Goal: Task Accomplishment & Management: Use online tool/utility

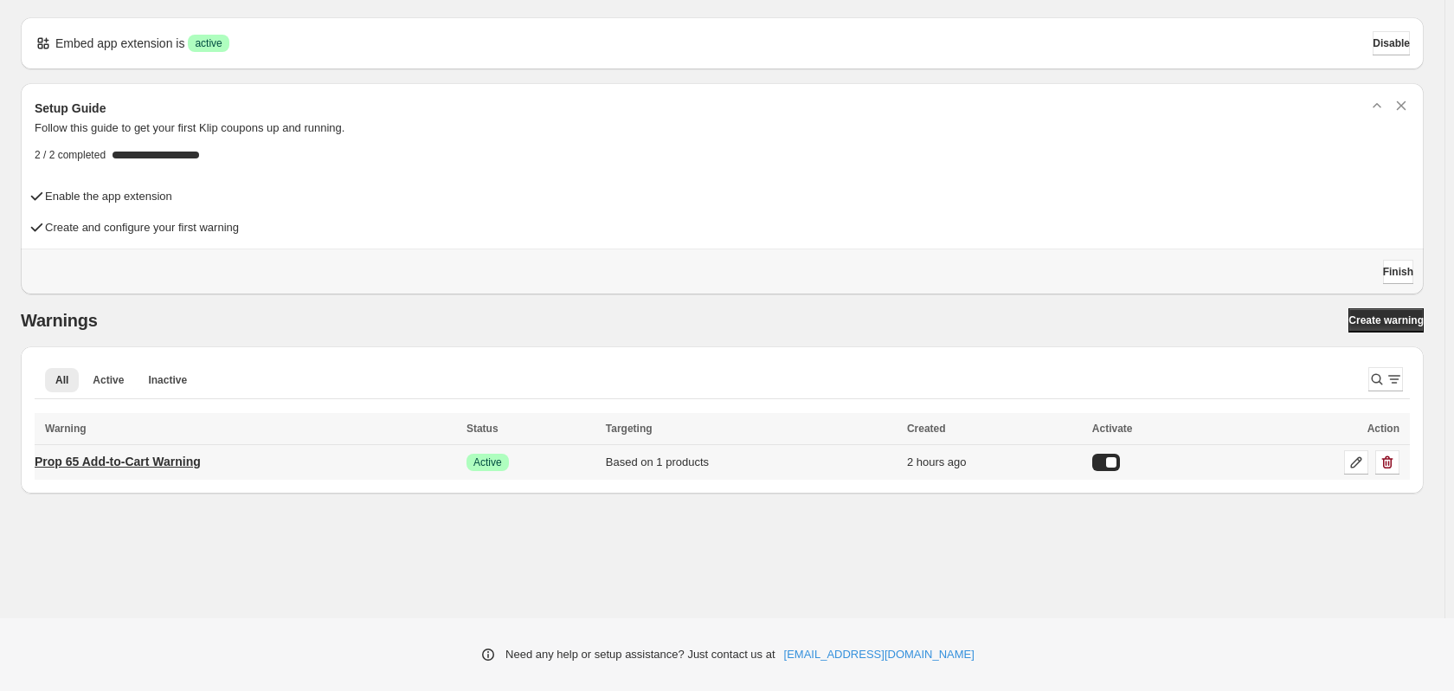
click at [198, 457] on p "Prop 65 Add-to-Cart Warning" at bounding box center [118, 461] width 166 height 17
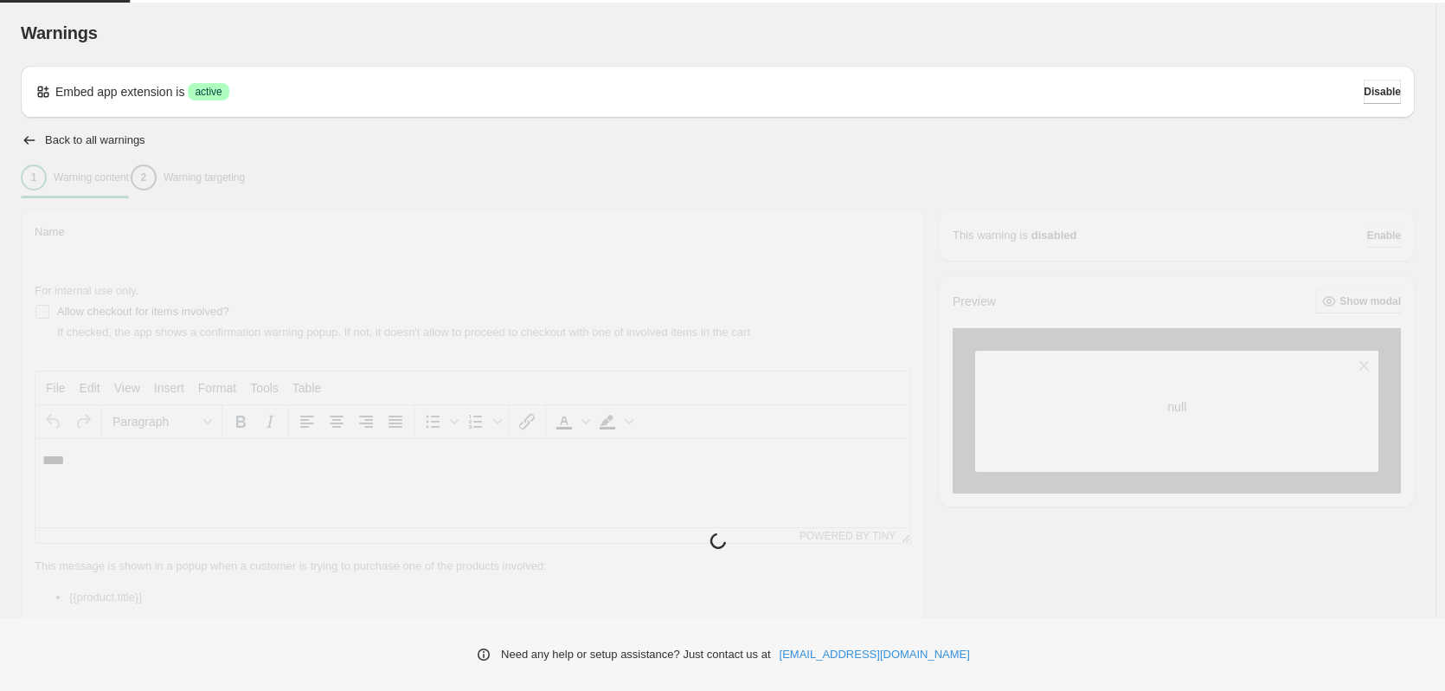
type input "**********"
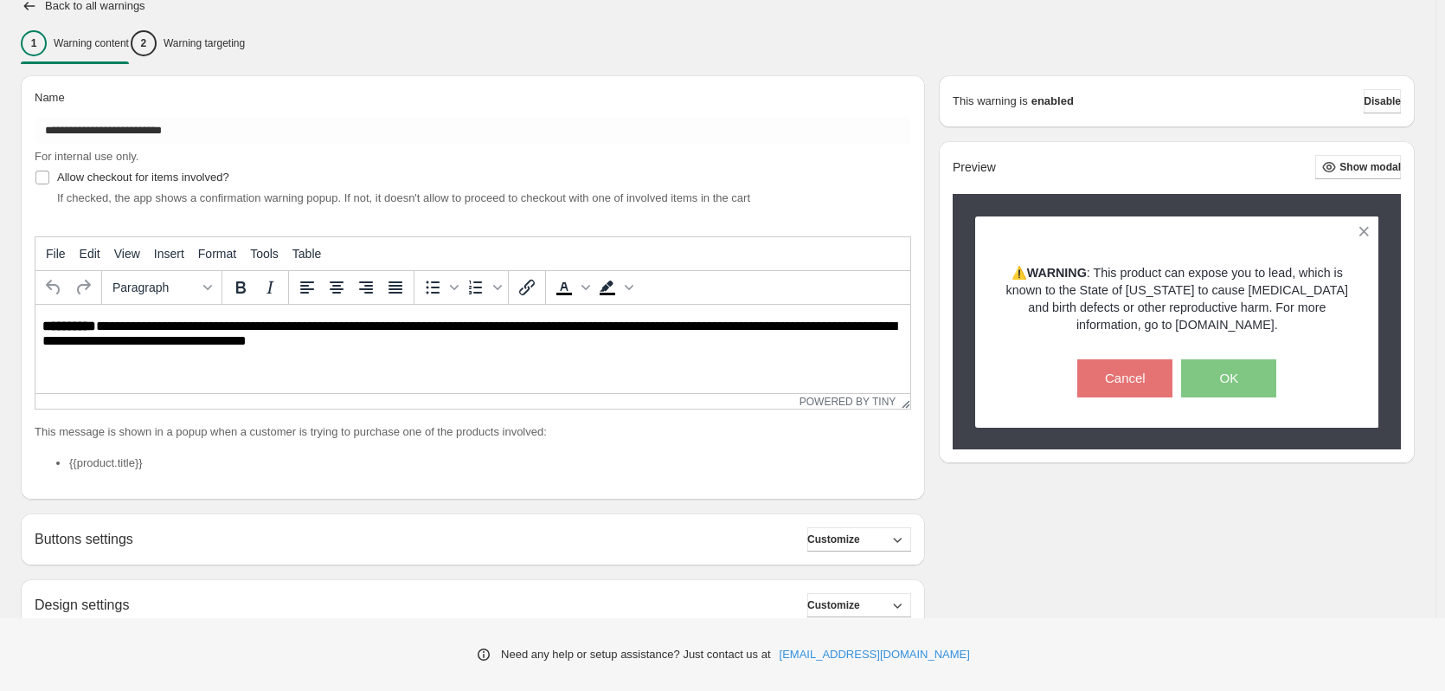
scroll to position [44, 0]
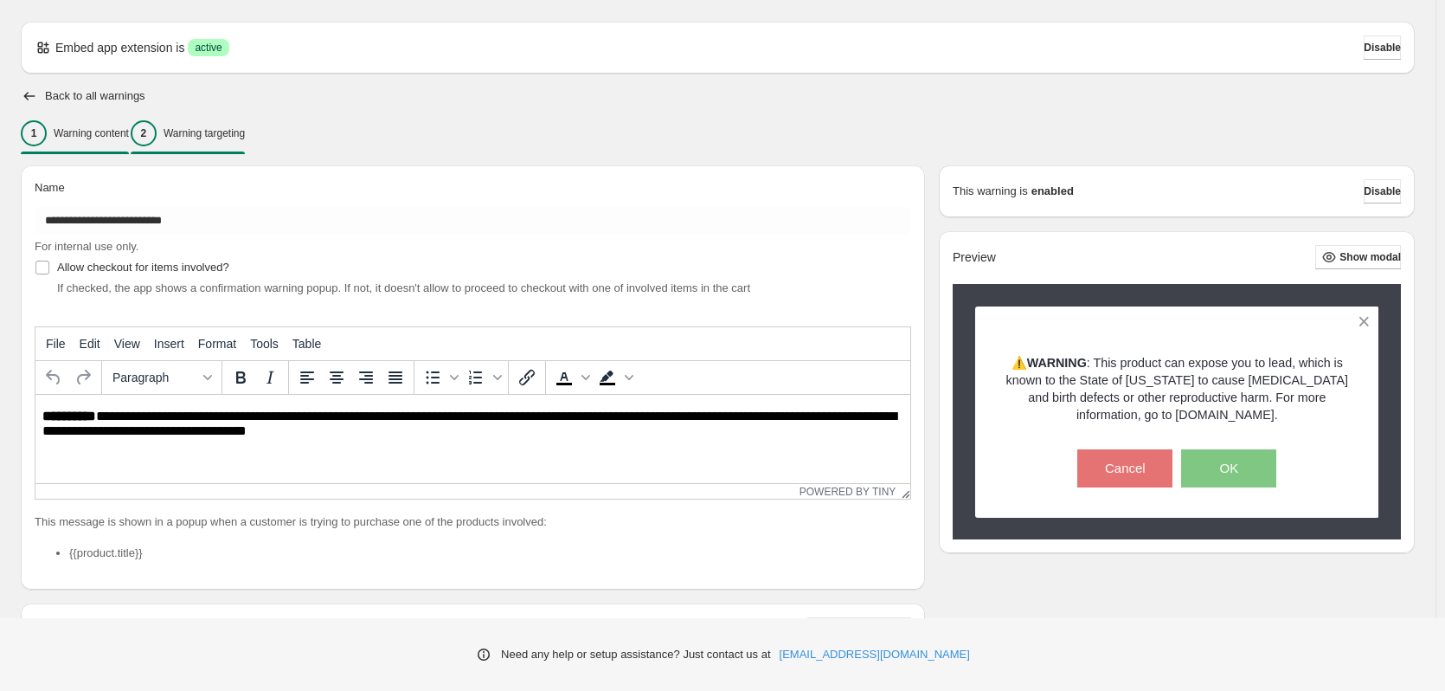
click at [238, 139] on p "Warning targeting" at bounding box center [204, 133] width 81 height 14
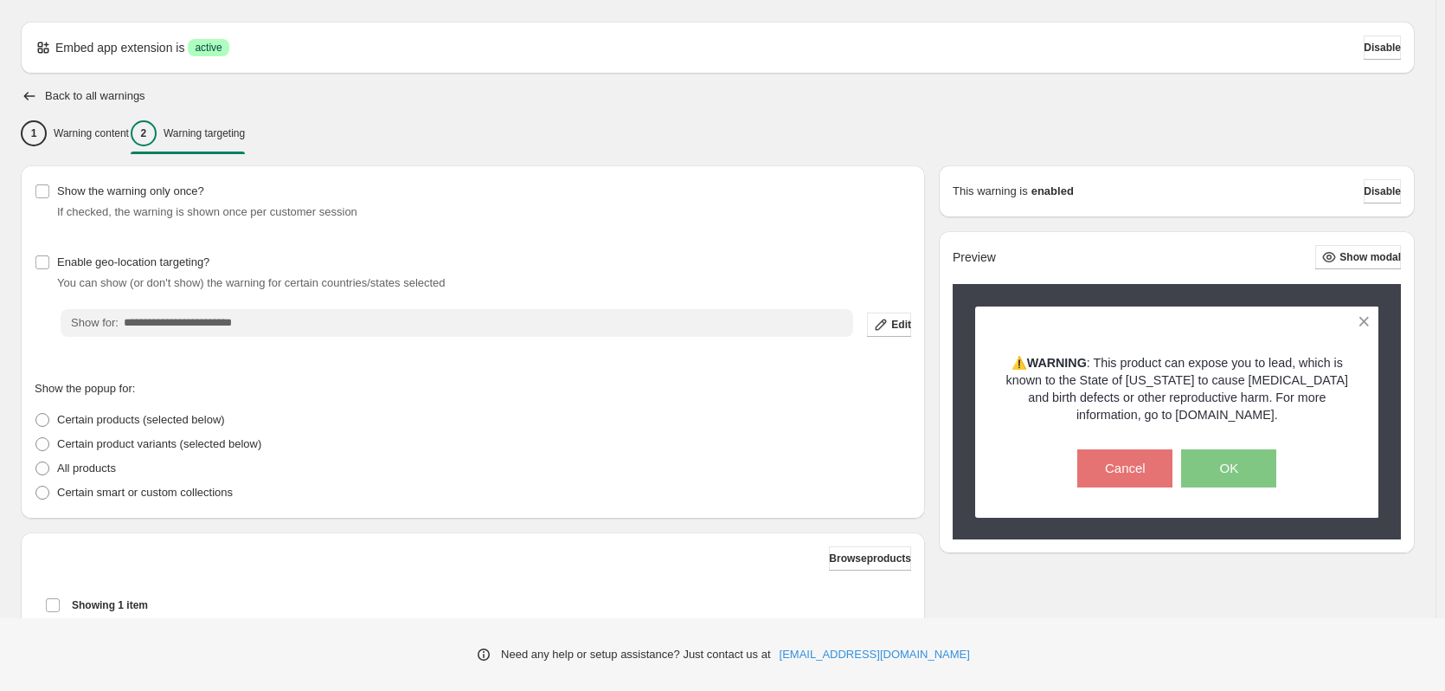
scroll to position [131, 0]
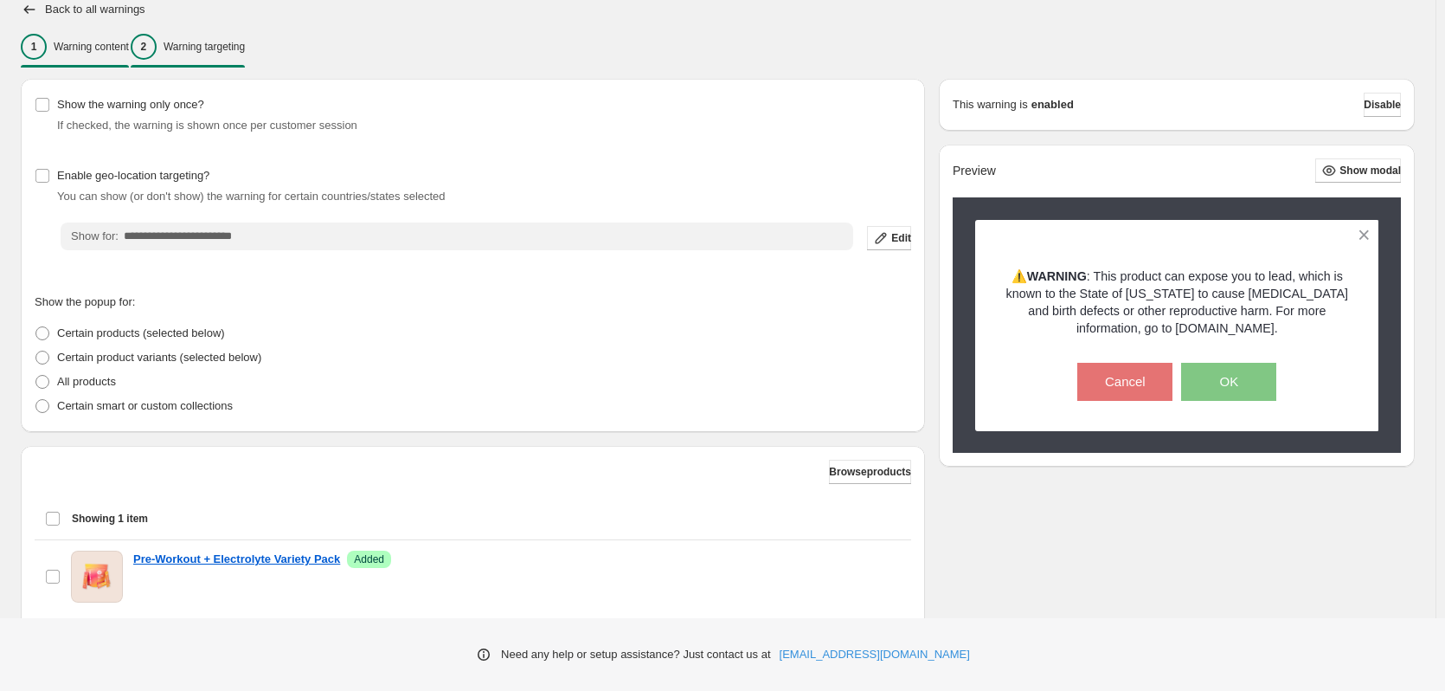
click at [128, 49] on p "Warning content" at bounding box center [91, 47] width 75 height 14
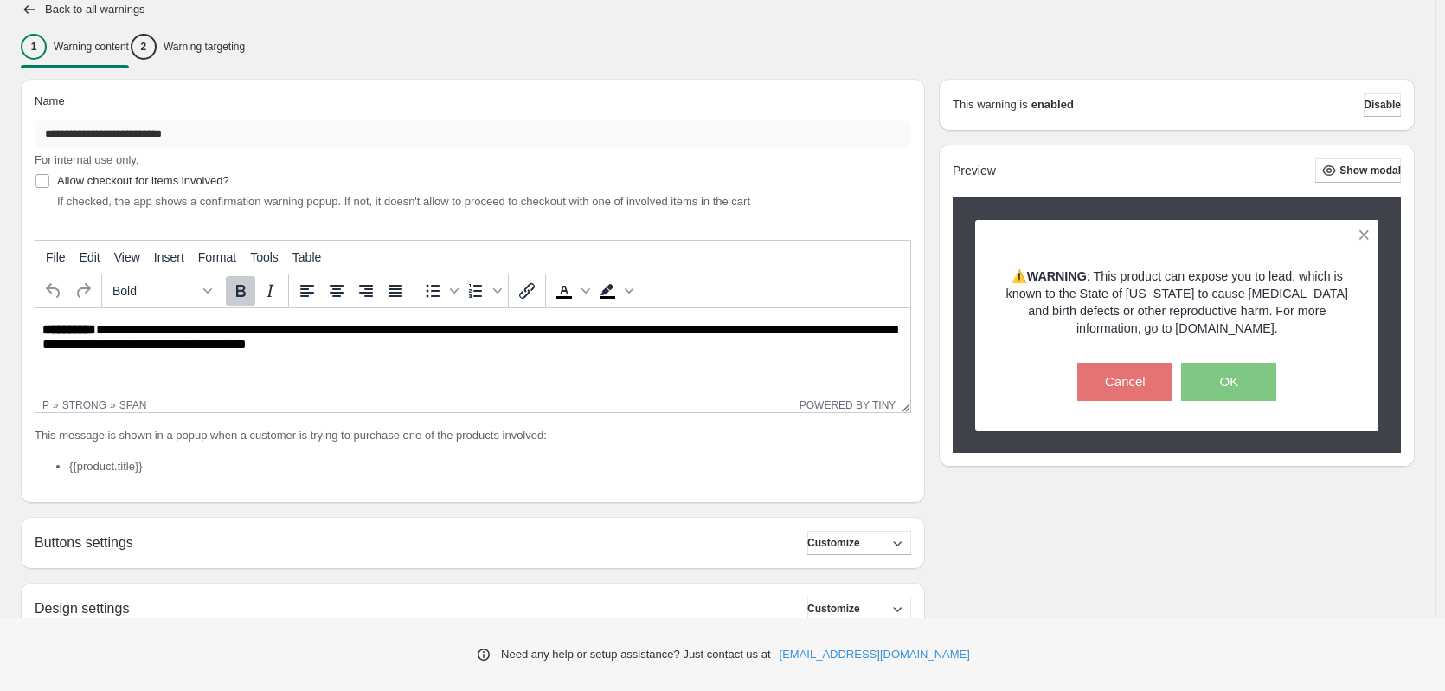
scroll to position [0, 0]
